Goal: Information Seeking & Learning: Learn about a topic

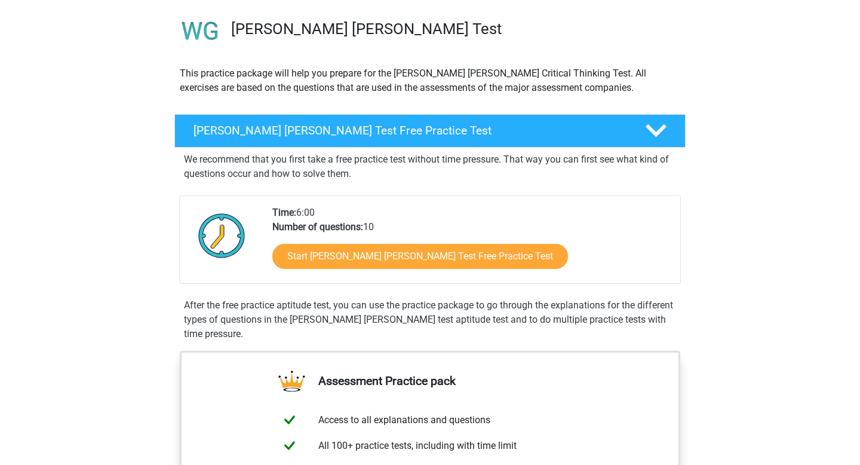
scroll to position [108, 0]
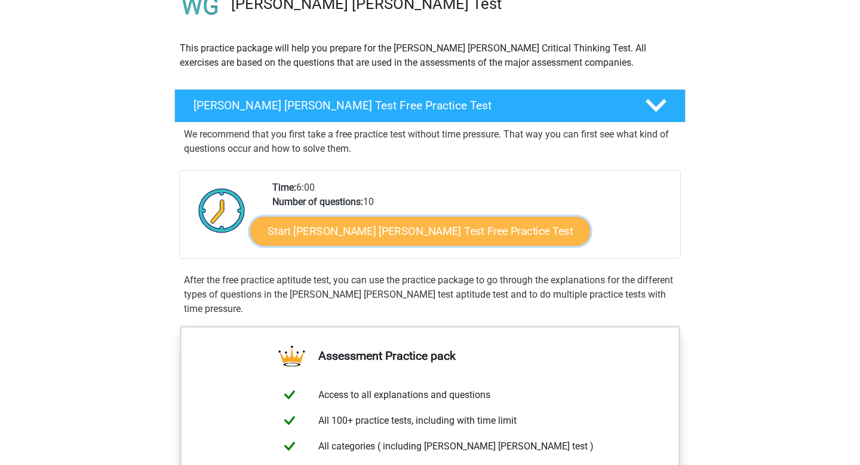
click at [360, 234] on link "Start Watson Glaser Test Free Practice Test" at bounding box center [420, 231] width 340 height 29
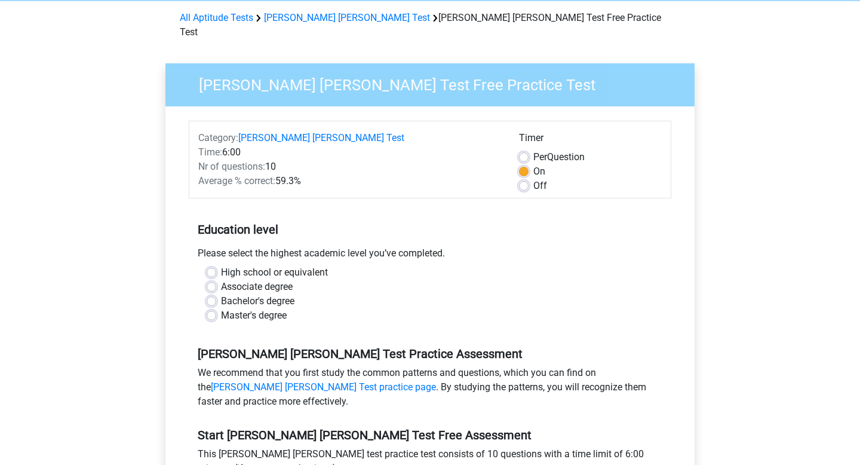
scroll to position [59, 0]
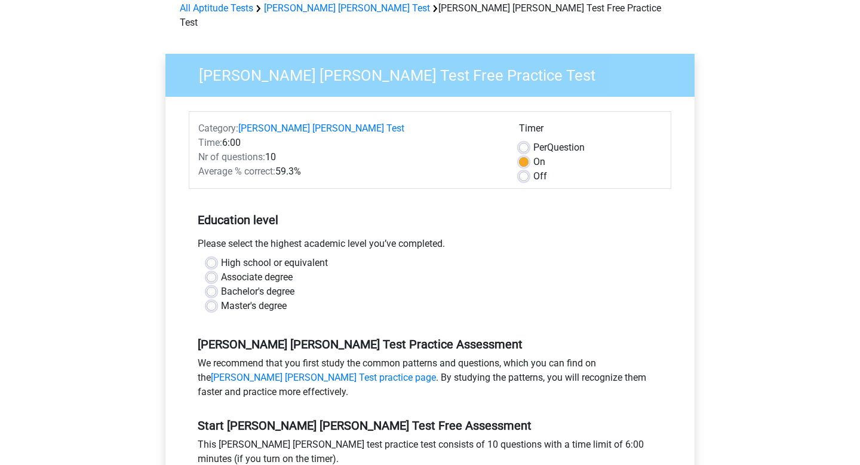
click at [266, 256] on label "High school or equivalent" at bounding box center [274, 263] width 107 height 14
click at [216, 256] on input "High school or equivalent" at bounding box center [212, 262] width 10 height 12
radio input "true"
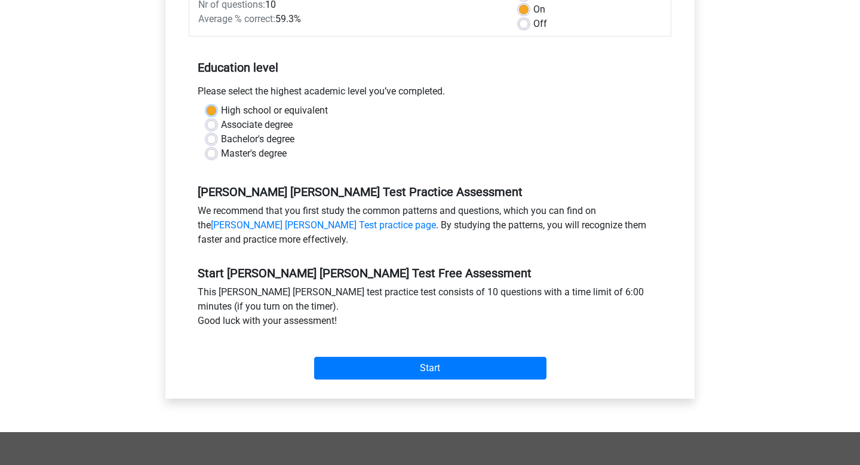
scroll to position [213, 0]
